Goal: Transaction & Acquisition: Purchase product/service

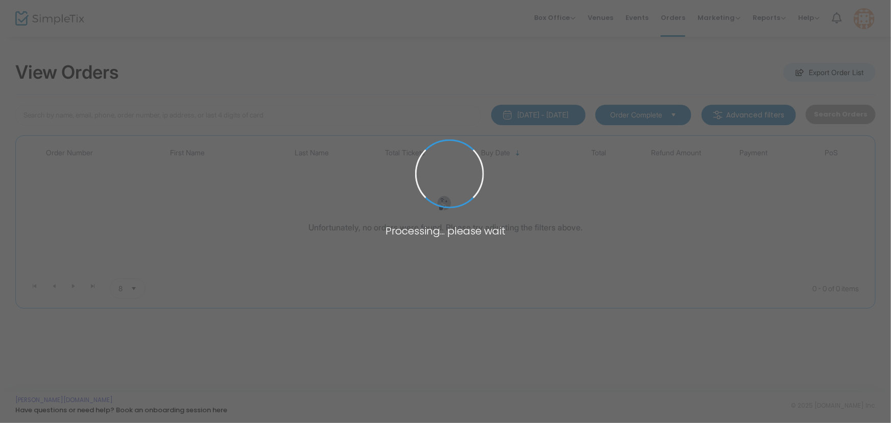
type input "[PERSON_NAME]"
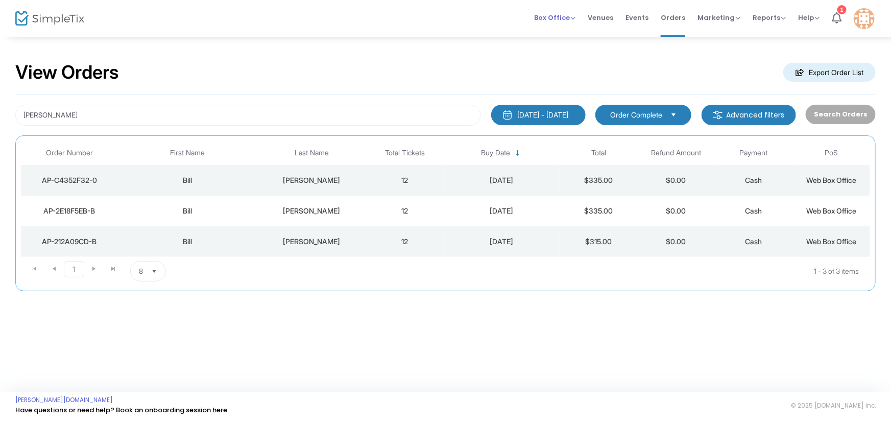
click at [564, 14] on span "Box Office" at bounding box center [554, 18] width 41 height 10
click at [562, 30] on li "Sell Tickets" at bounding box center [570, 34] width 73 height 20
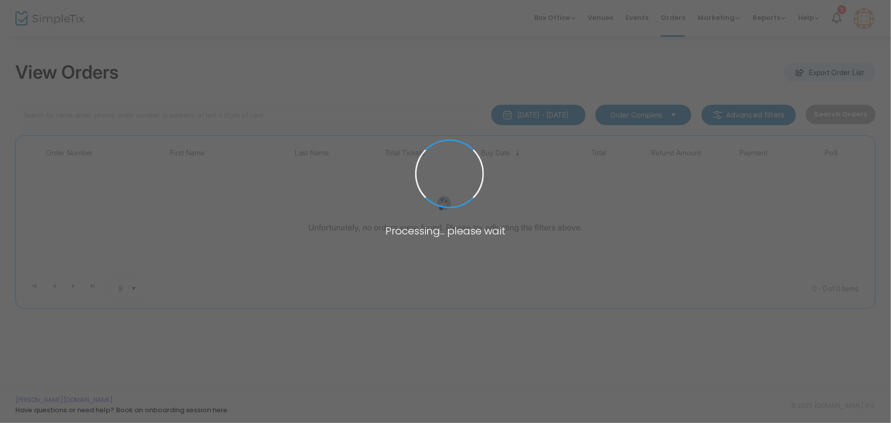
type input "[PERSON_NAME]"
